Goal: Use online tool/utility: Utilize a website feature to perform a specific function

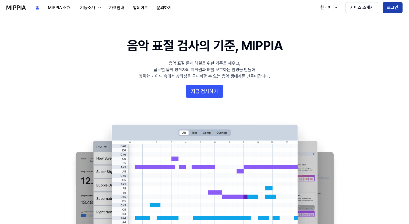
click at [393, 12] on button "로그인" at bounding box center [392, 7] width 20 height 11
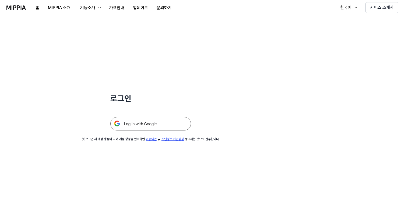
click at [134, 126] on img at bounding box center [150, 123] width 81 height 13
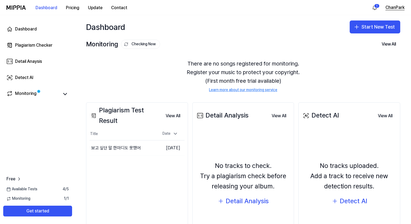
click at [388, 7] on button "ChanPark" at bounding box center [394, 7] width 19 height 6
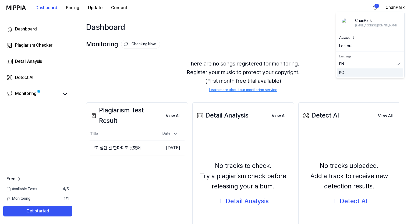
click at [353, 75] on div "KO" at bounding box center [370, 72] width 66 height 9
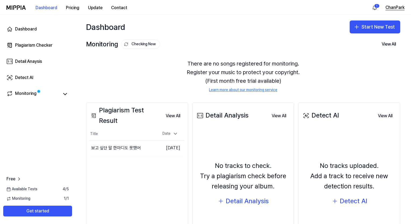
click at [400, 10] on button "ChanPark" at bounding box center [394, 7] width 19 height 6
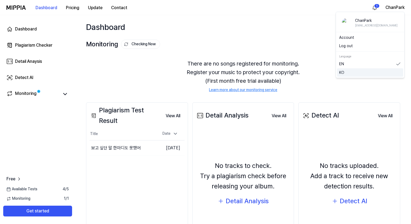
click at [350, 70] on link "KO" at bounding box center [370, 72] width 62 height 5
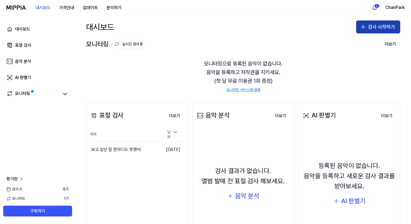
click at [373, 29] on button "검사 시작하기" at bounding box center [378, 26] width 44 height 13
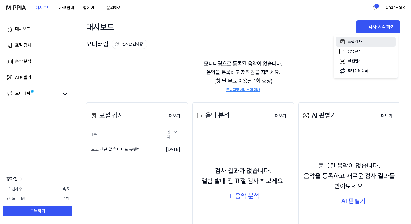
click at [350, 44] on div "표절 검사" at bounding box center [355, 41] width 14 height 5
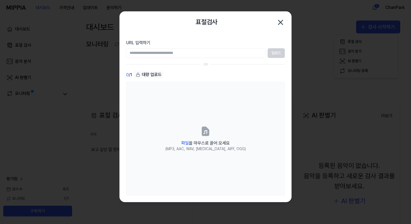
click at [216, 55] on input "URL 입력하기" at bounding box center [195, 53] width 139 height 10
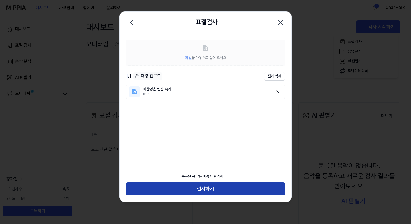
click at [208, 192] on button "검사하기" at bounding box center [205, 188] width 159 height 13
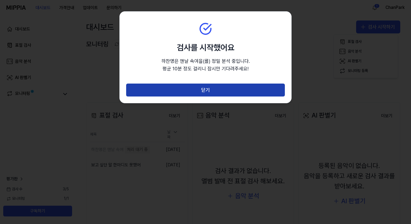
click at [227, 85] on button "닫기" at bounding box center [205, 89] width 159 height 13
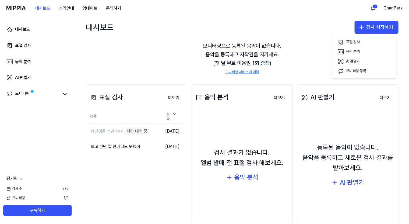
scroll to position [44, 0]
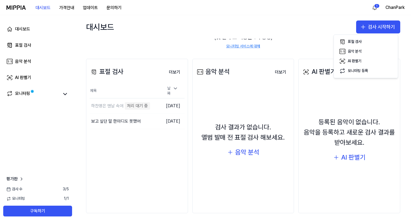
click at [254, 100] on div "검사 결과가 없습니다. 앨범 발매 전 표절 검사 해보세요. 음악 분석" at bounding box center [243, 139] width 95 height 103
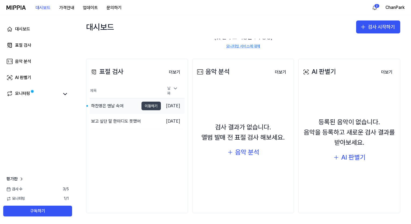
click at [141, 101] on button "이동하기" at bounding box center [150, 105] width 19 height 9
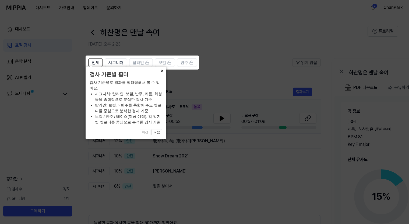
click at [162, 74] on button "×" at bounding box center [162, 70] width 9 height 8
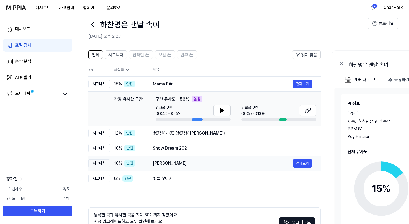
scroll to position [10, 0]
